Goal: Task Accomplishment & Management: Manage account settings

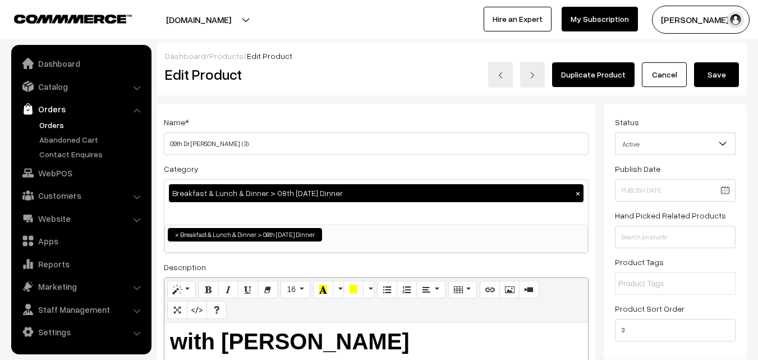
click at [51, 121] on link "Orders" at bounding box center [91, 125] width 111 height 12
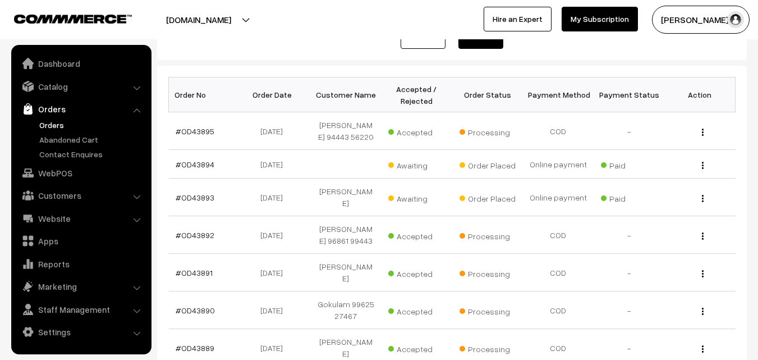
scroll to position [168, 0]
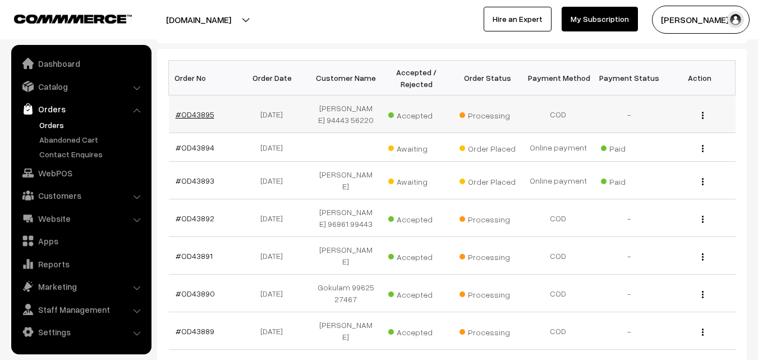
click at [196, 113] on link "#OD43895" at bounding box center [195, 114] width 39 height 10
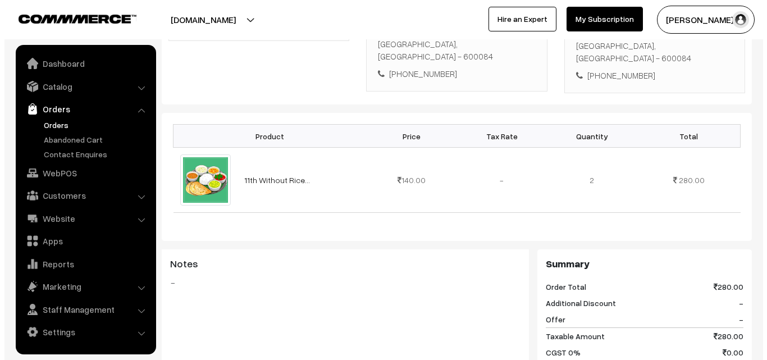
scroll to position [393, 0]
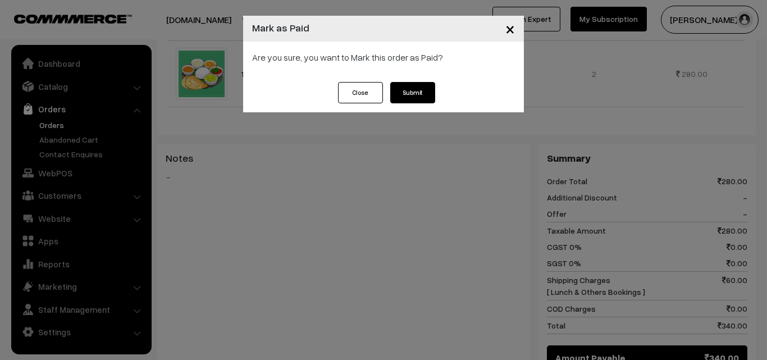
click at [404, 90] on button "Submit" at bounding box center [412, 92] width 45 height 21
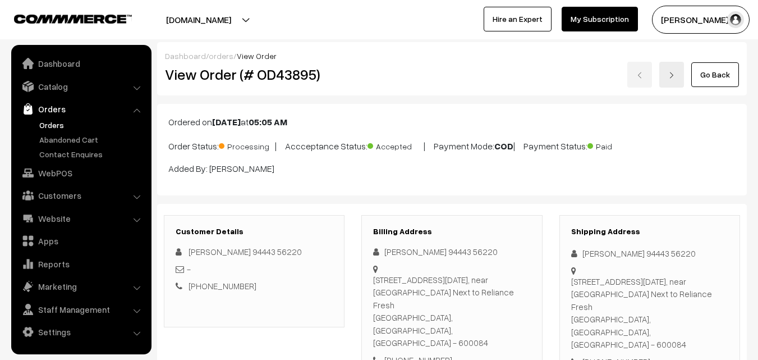
scroll to position [617, 0]
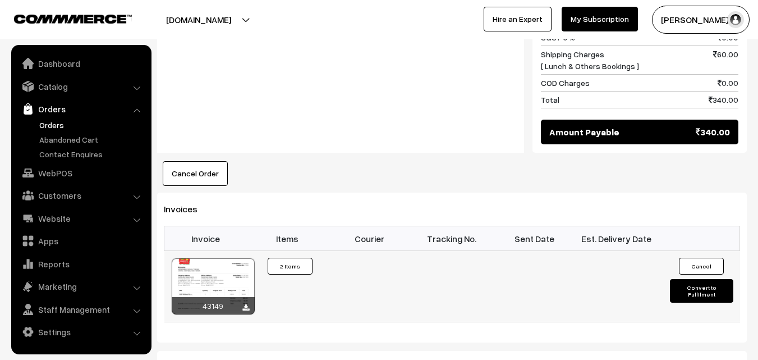
click at [235, 258] on div at bounding box center [213, 286] width 83 height 56
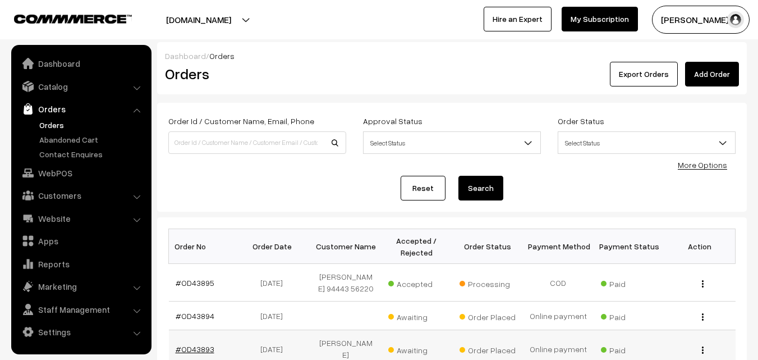
scroll to position [168, 0]
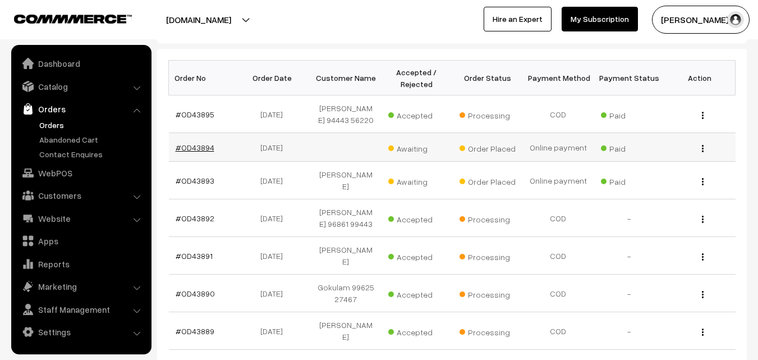
click at [191, 150] on link "#OD43894" at bounding box center [195, 148] width 39 height 10
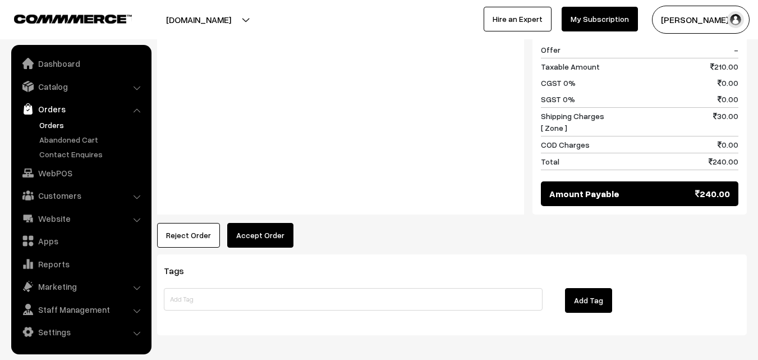
click at [265, 224] on button "Accept Order" at bounding box center [260, 235] width 66 height 25
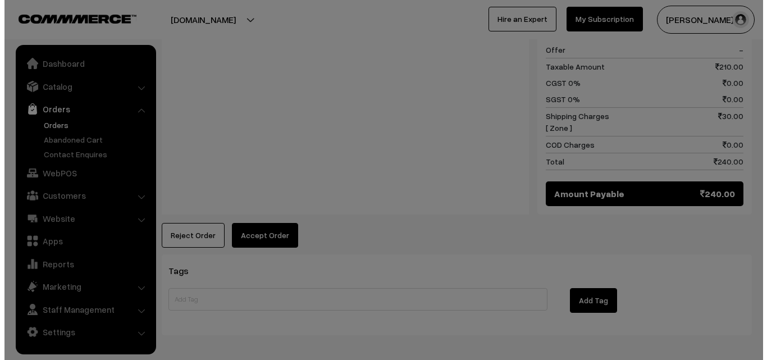
scroll to position [654, 0]
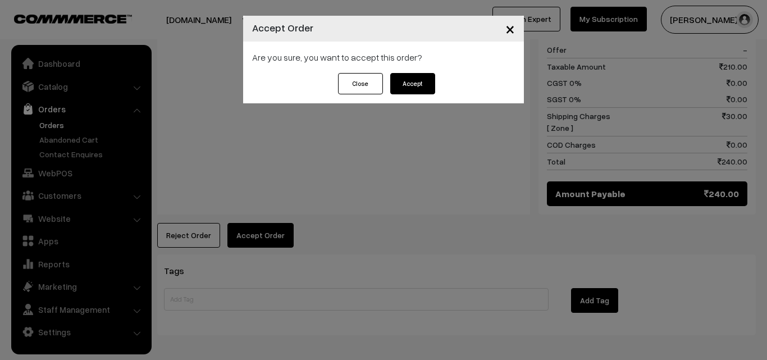
drag, startPoint x: 421, startPoint y: 77, endPoint x: 423, endPoint y: 83, distance: 5.9
click at [423, 83] on button "Accept" at bounding box center [412, 83] width 45 height 21
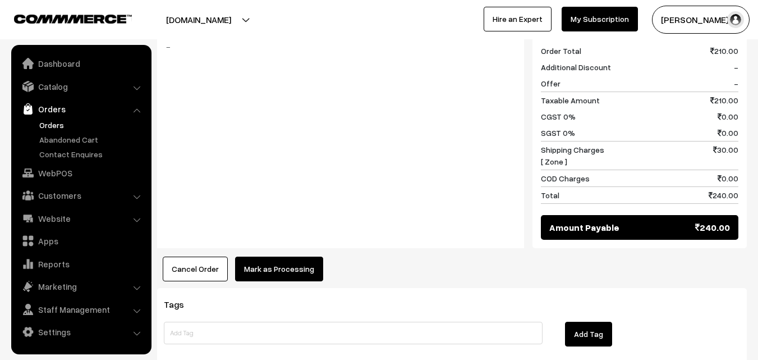
click at [278, 259] on button "Mark as Processing" at bounding box center [279, 268] width 88 height 25
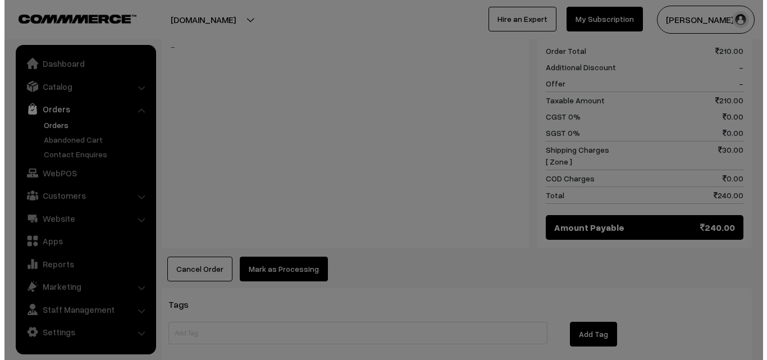
scroll to position [620, 0]
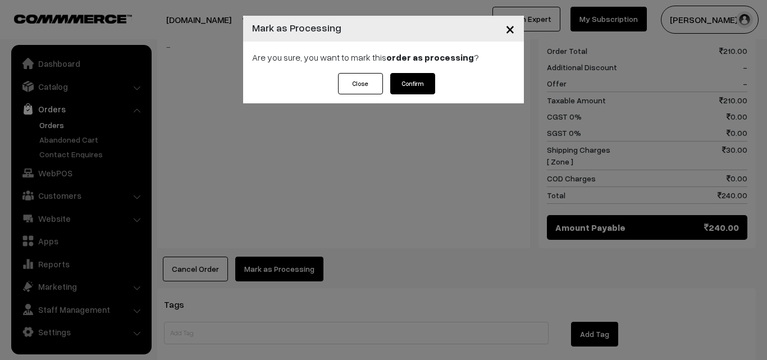
click at [427, 86] on button "Confirm" at bounding box center [412, 83] width 45 height 21
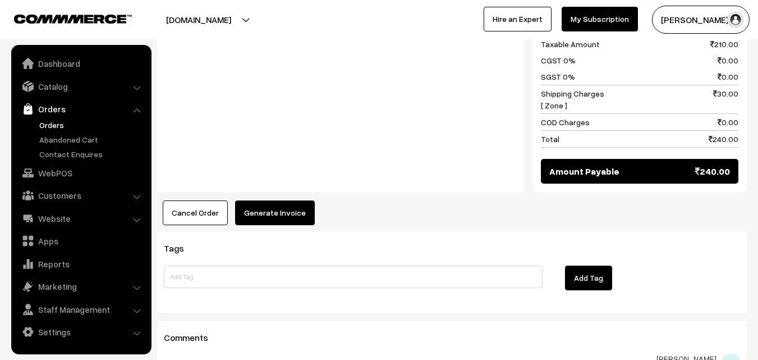
click at [295, 200] on button "Generate Invoice" at bounding box center [275, 212] width 80 height 25
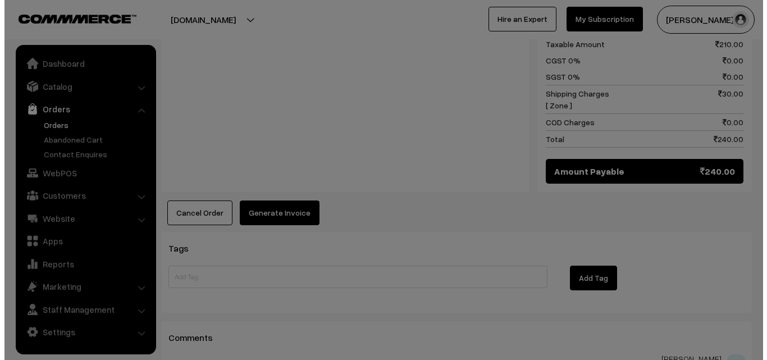
scroll to position [676, 0]
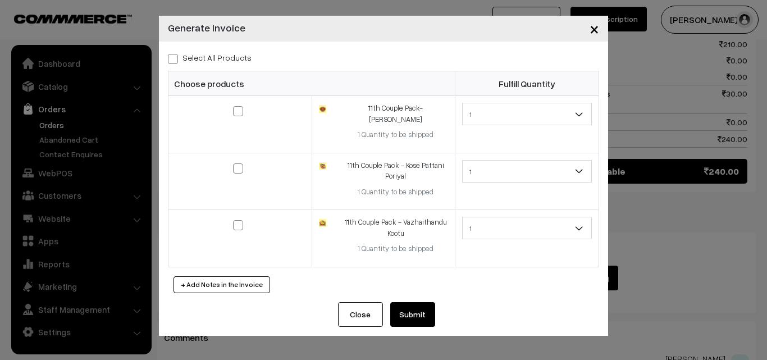
click at [212, 55] on label "Select All Products" at bounding box center [210, 58] width 84 height 12
click at [175, 55] on input "Select All Products" at bounding box center [171, 56] width 7 height 7
checkbox input "true"
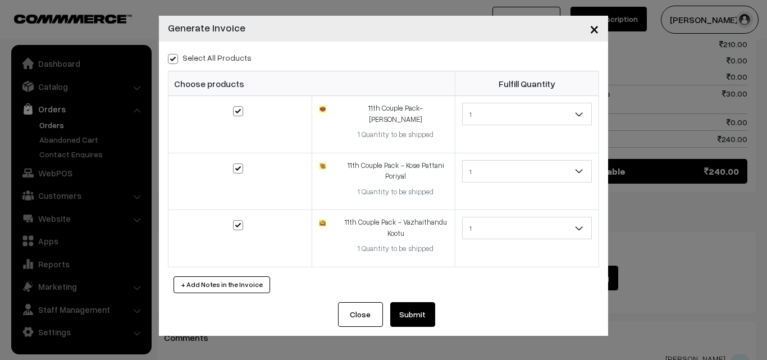
checkbox input "true"
click at [410, 302] on button "Submit" at bounding box center [412, 314] width 45 height 25
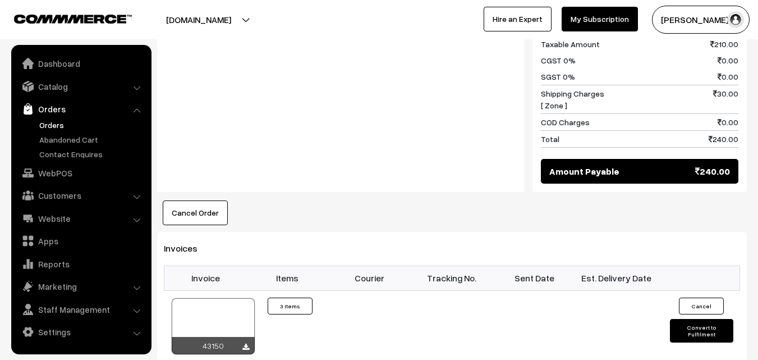
scroll to position [730, 0]
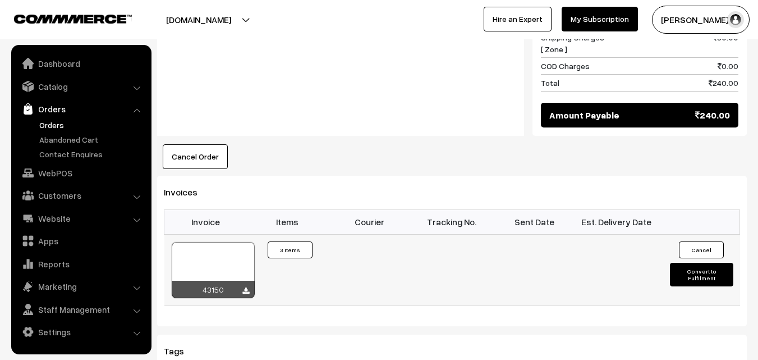
click at [219, 242] on div at bounding box center [213, 270] width 83 height 56
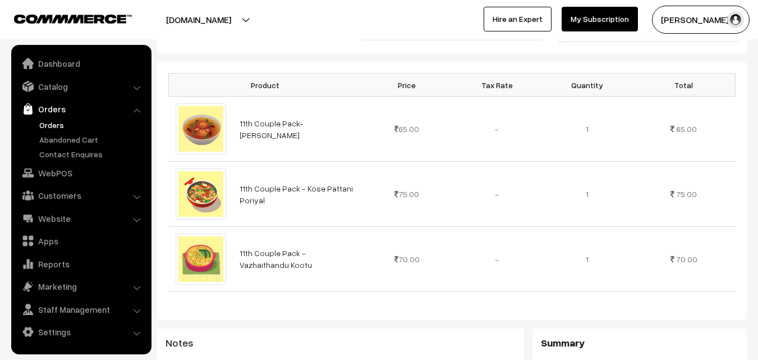
scroll to position [0, 0]
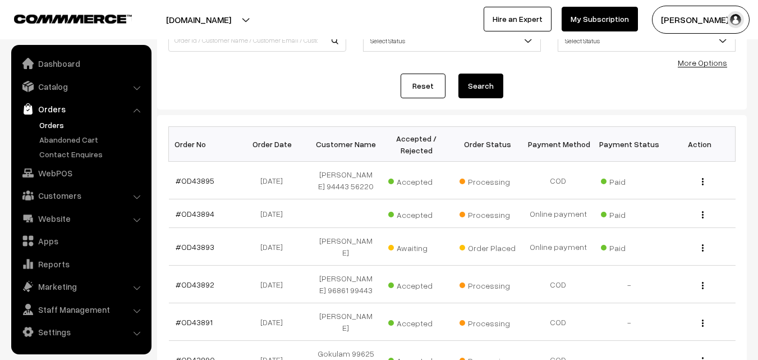
scroll to position [86, 0]
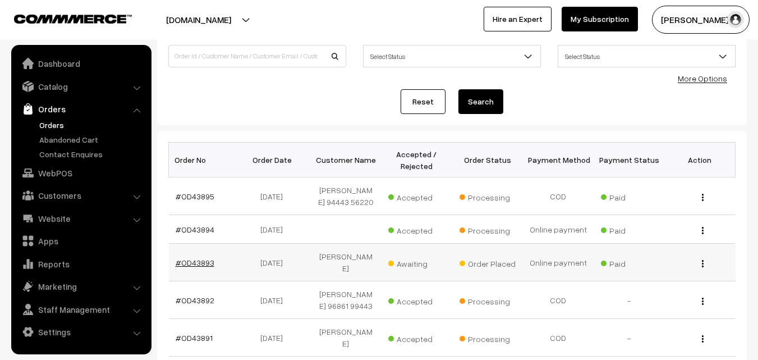
click at [196, 258] on link "#OD43893" at bounding box center [195, 263] width 39 height 10
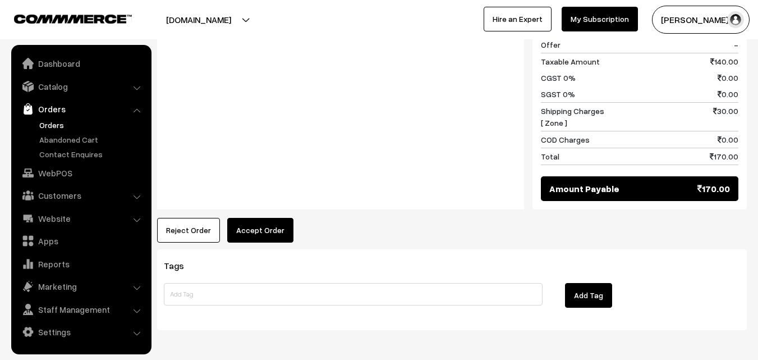
click at [287, 221] on button "Accept Order" at bounding box center [260, 230] width 66 height 25
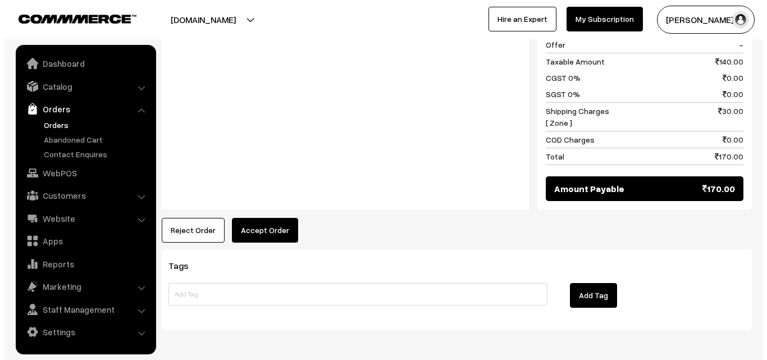
scroll to position [540, 0]
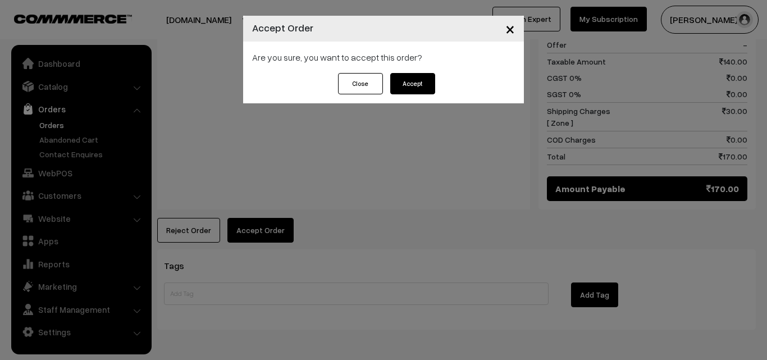
click at [410, 78] on button "Accept" at bounding box center [412, 83] width 45 height 21
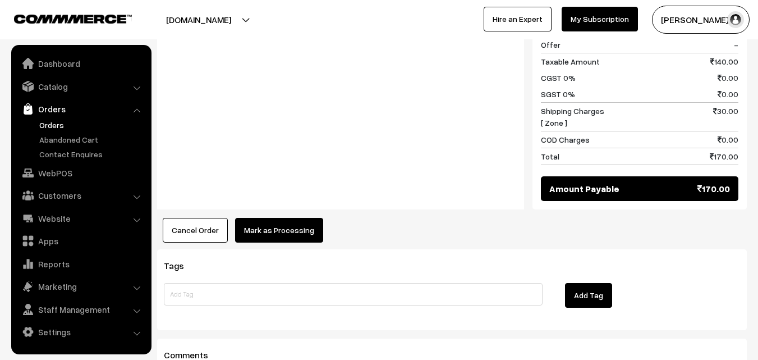
click at [253, 228] on button "Mark as Processing" at bounding box center [279, 230] width 88 height 25
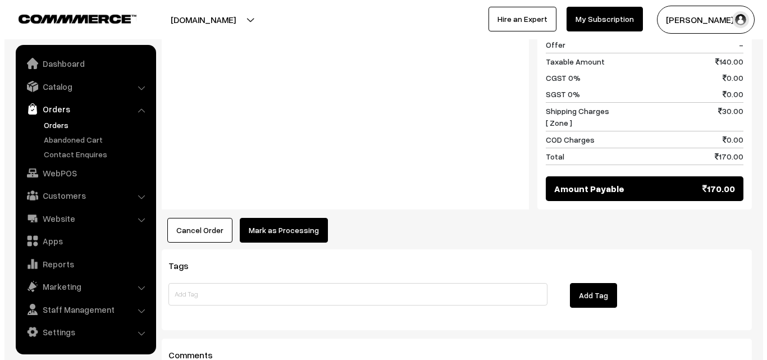
scroll to position [540, 0]
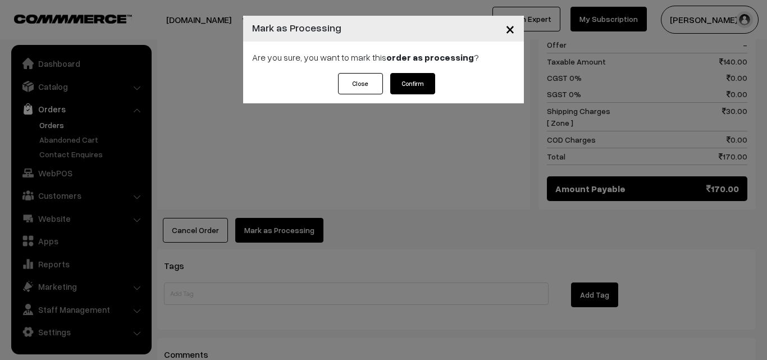
click at [419, 89] on button "Confirm" at bounding box center [412, 83] width 45 height 21
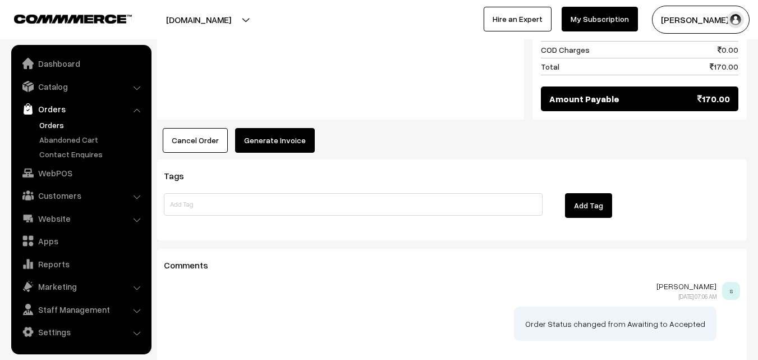
click at [273, 130] on button "Generate Invoice" at bounding box center [275, 140] width 80 height 25
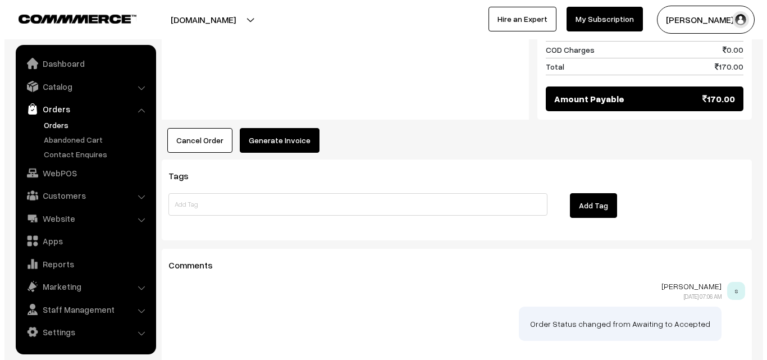
scroll to position [630, 0]
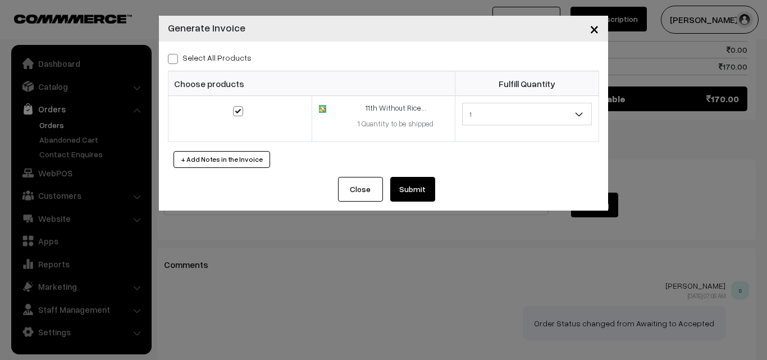
click at [220, 62] on label "Select All Products" at bounding box center [210, 58] width 84 height 12
click at [175, 61] on input "Select All Products" at bounding box center [171, 56] width 7 height 7
checkbox input "true"
click at [423, 186] on button "Submit" at bounding box center [412, 189] width 45 height 25
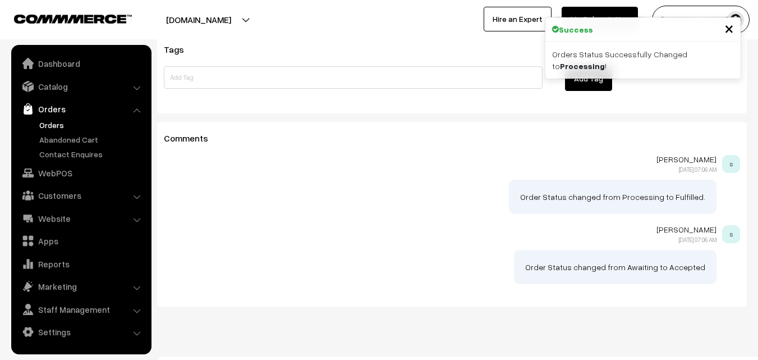
scroll to position [809, 0]
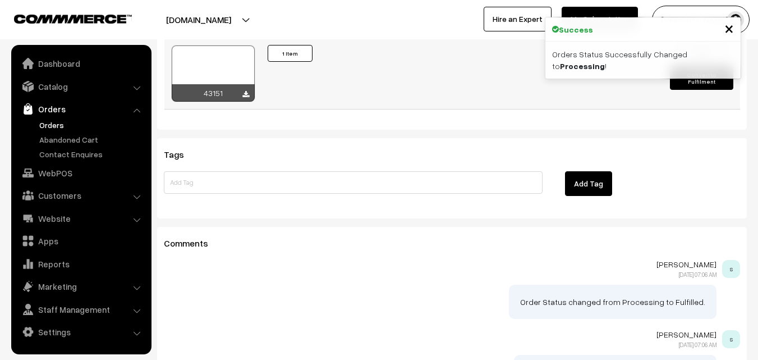
click at [225, 51] on div at bounding box center [213, 73] width 83 height 56
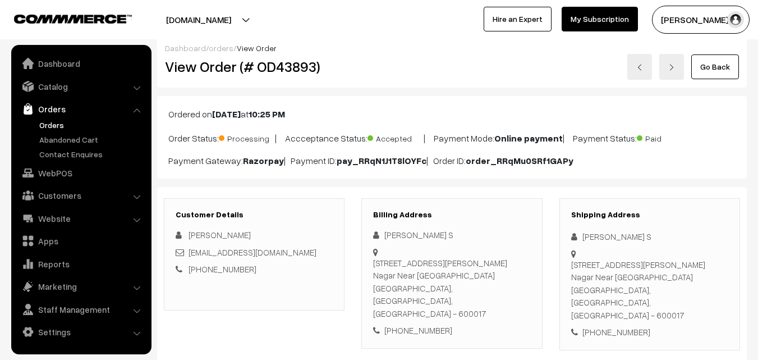
scroll to position [0, 0]
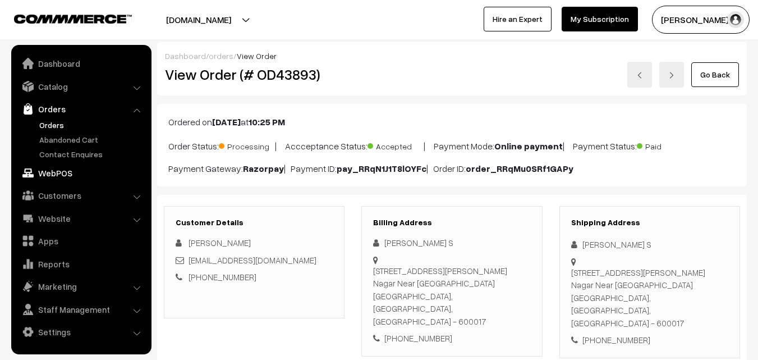
click at [54, 167] on link "WebPOS" at bounding box center [81, 173] width 134 height 20
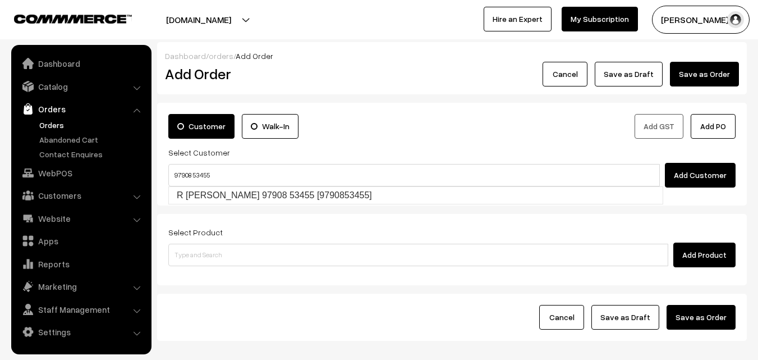
click at [192, 171] on input "97908 53455" at bounding box center [414, 175] width 492 height 22
click at [200, 192] on link "R SESHAN 97908 53455 [9790853455]" at bounding box center [416, 195] width 494 height 17
type input "97908 53455"
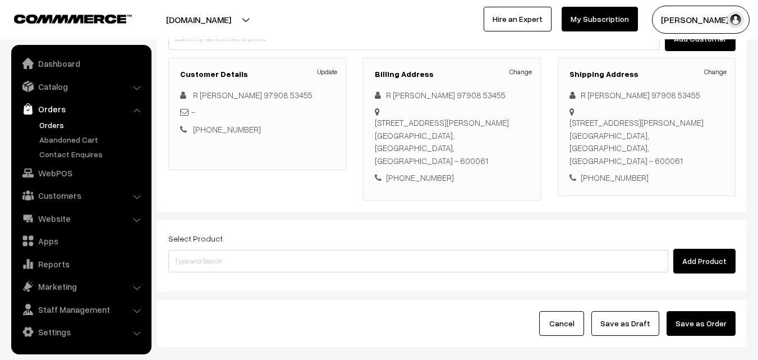
scroll to position [136, 0]
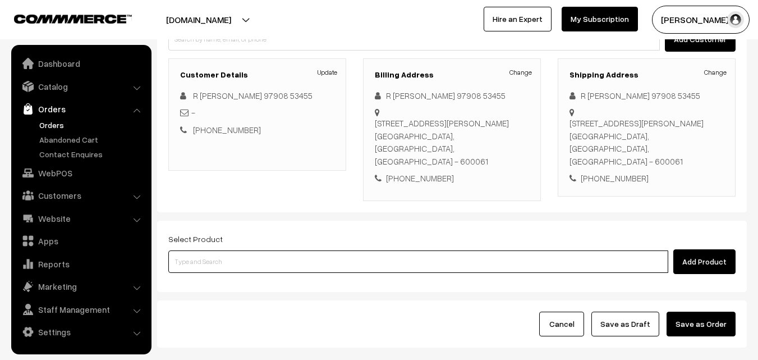
click at [237, 250] on input at bounding box center [418, 261] width 500 height 22
type input "cow ghee"
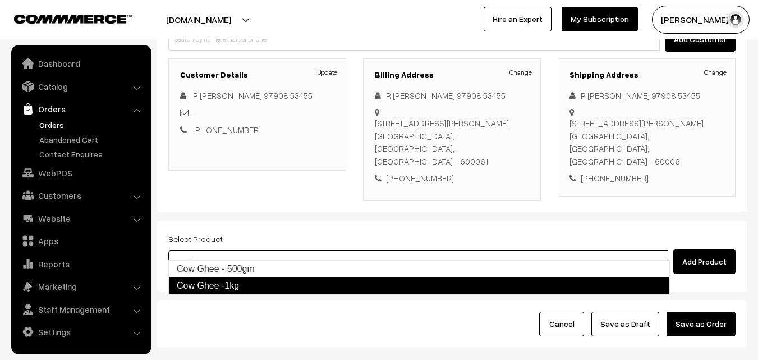
click at [233, 285] on link "Cow Ghee -1kg" at bounding box center [419, 286] width 502 height 18
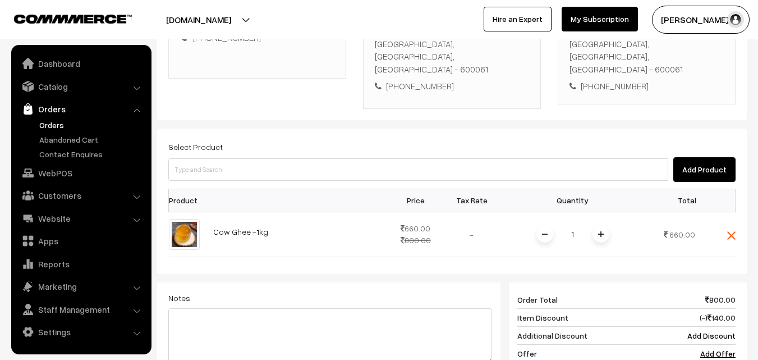
scroll to position [360, 0]
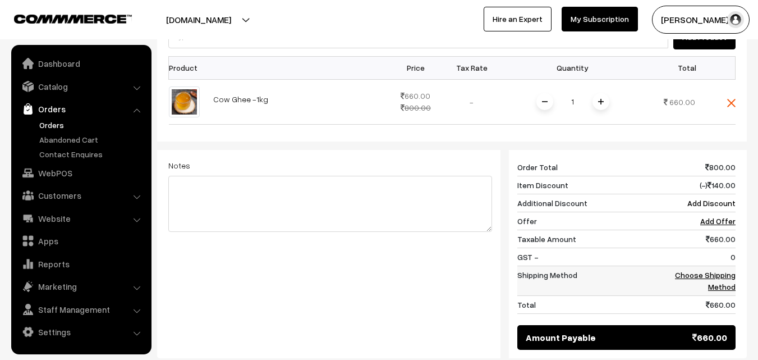
click at [722, 270] on link "Choose Shipping Method" at bounding box center [705, 280] width 61 height 21
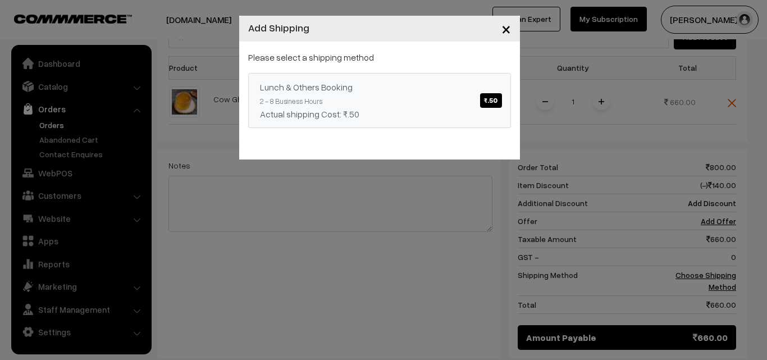
click at [465, 109] on div "Actual shipping Cost: ₹.50" at bounding box center [379, 113] width 239 height 13
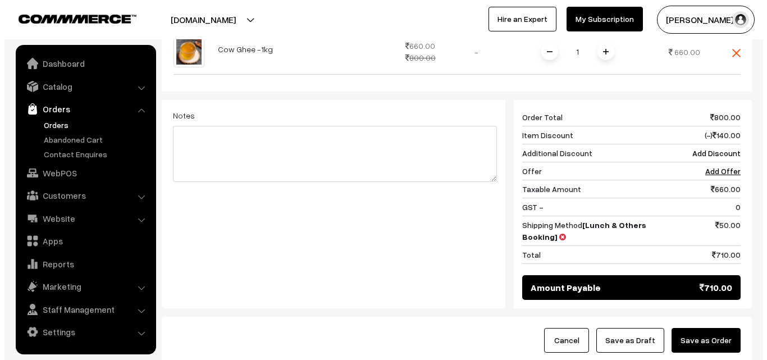
scroll to position [483, 0]
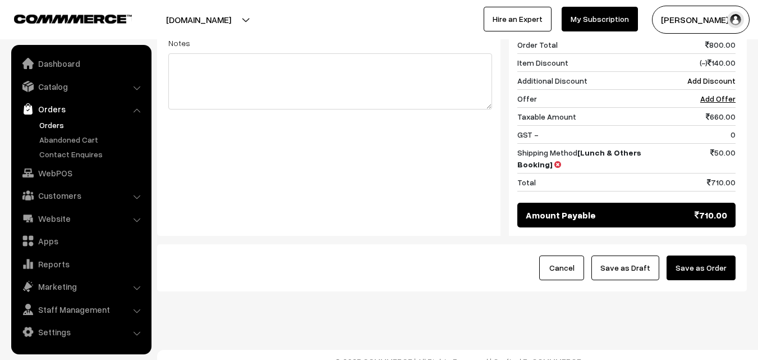
click at [714, 259] on button "Save as Order" at bounding box center [701, 267] width 69 height 25
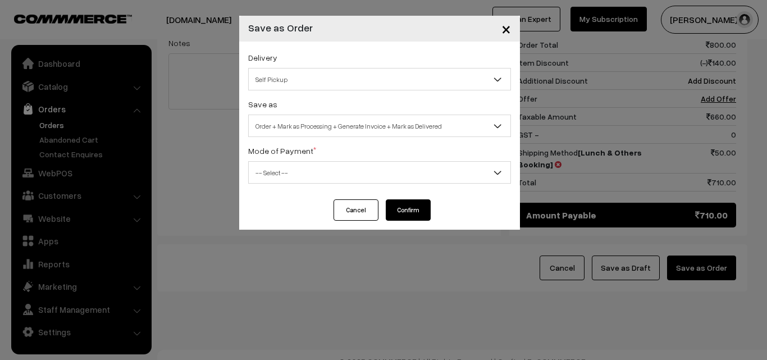
click at [304, 71] on span "Self Pickup" at bounding box center [380, 80] width 262 height 20
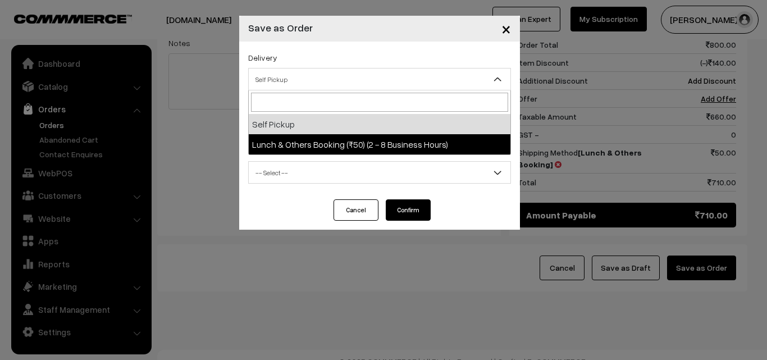
select select "LOB2"
select select "3"
click at [311, 134] on span "Order + Mark as Processing + Generate Invoice + Mark as Delivered" at bounding box center [380, 126] width 262 height 20
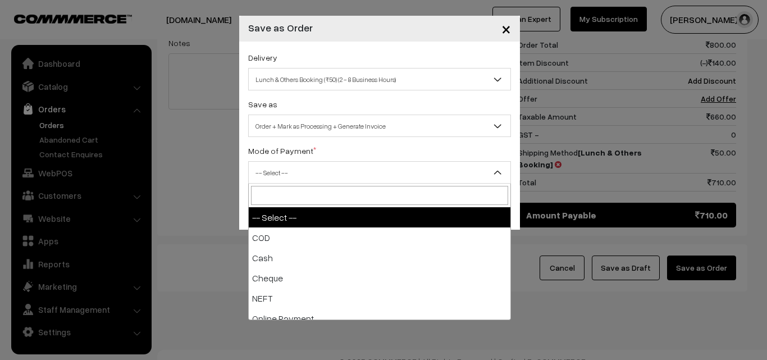
click at [303, 175] on span "-- Select --" at bounding box center [380, 173] width 262 height 20
select select "1"
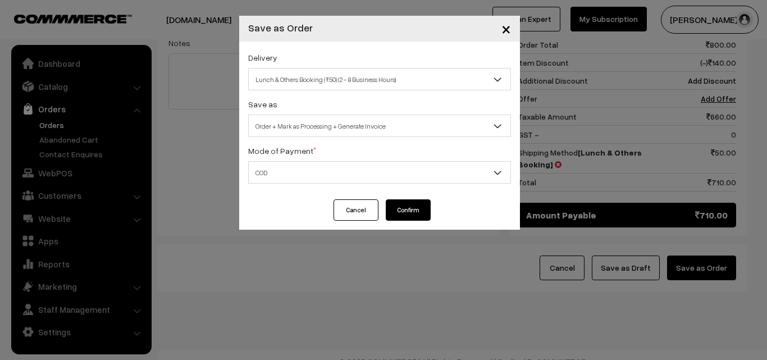
click at [415, 200] on button "Confirm" at bounding box center [408, 209] width 45 height 21
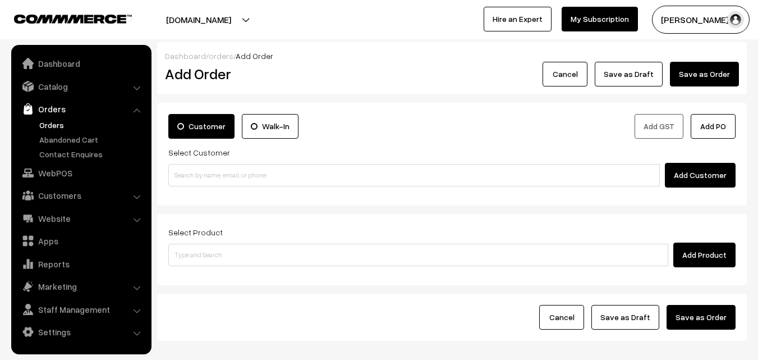
click at [47, 126] on link "Orders" at bounding box center [91, 125] width 111 height 12
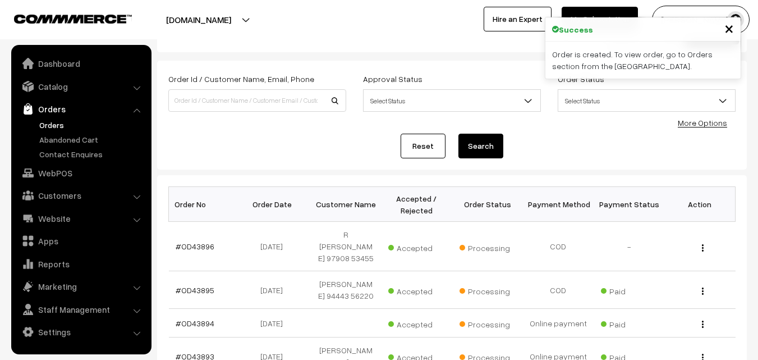
scroll to position [34, 0]
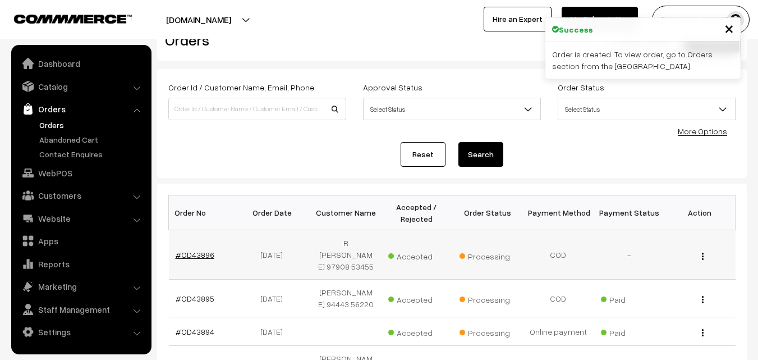
click at [204, 250] on link "#OD43896" at bounding box center [195, 255] width 39 height 10
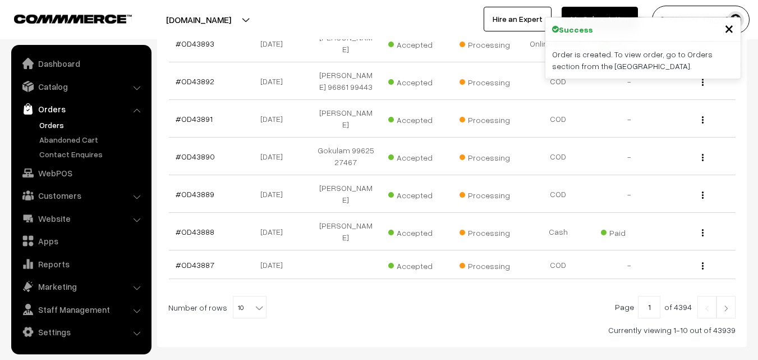
scroll to position [376, 0]
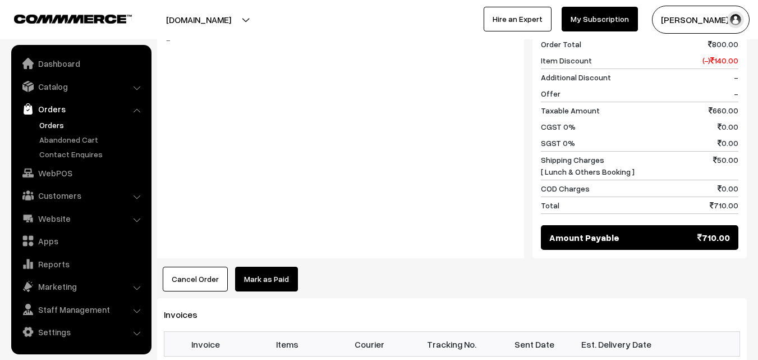
scroll to position [561, 0]
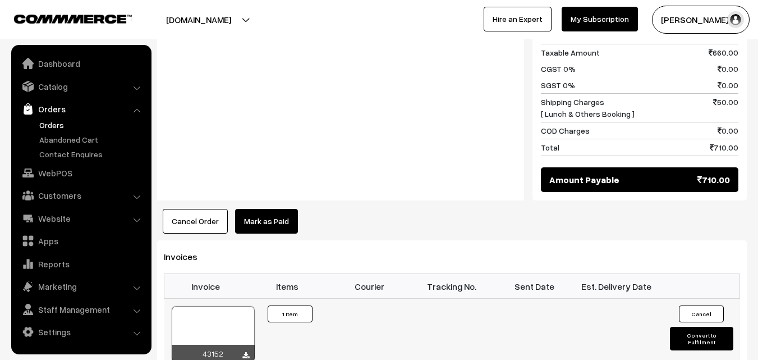
click at [209, 306] on div at bounding box center [213, 334] width 83 height 56
click at [55, 125] on link "Orders" at bounding box center [91, 125] width 111 height 12
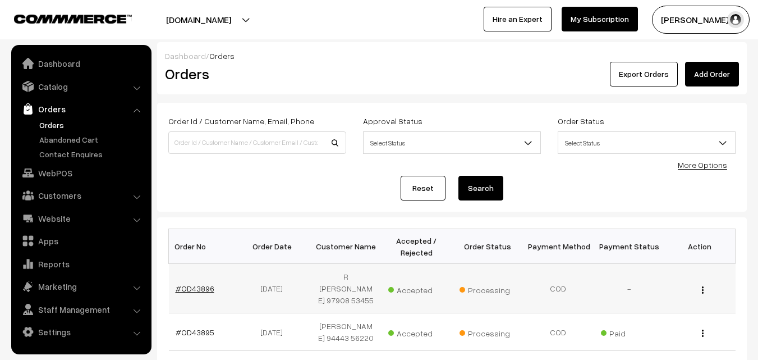
click at [198, 283] on link "#OD43896" at bounding box center [195, 288] width 39 height 10
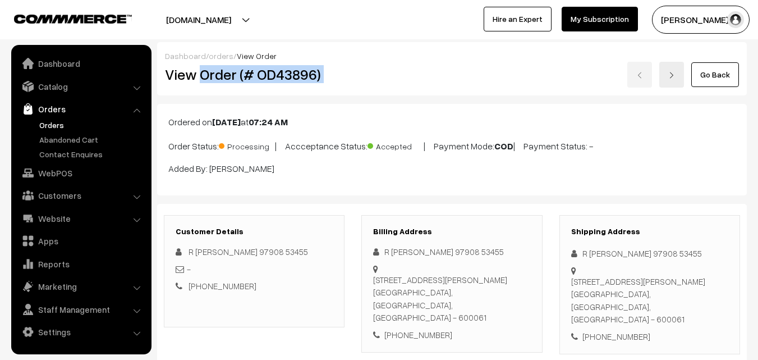
drag, startPoint x: 202, startPoint y: 71, endPoint x: 356, endPoint y: 71, distance: 153.8
click at [356, 71] on div "View Order (# OD43896) Go Back" at bounding box center [452, 75] width 591 height 26
copy div "Order (# OD43896)"
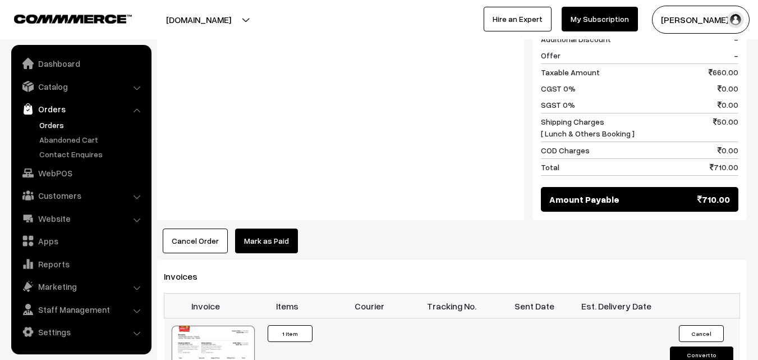
scroll to position [561, 0]
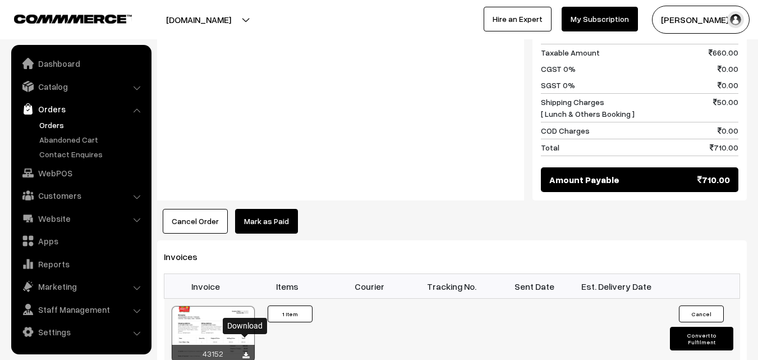
click at [246, 352] on icon at bounding box center [245, 355] width 7 height 7
